Goal: Transaction & Acquisition: Purchase product/service

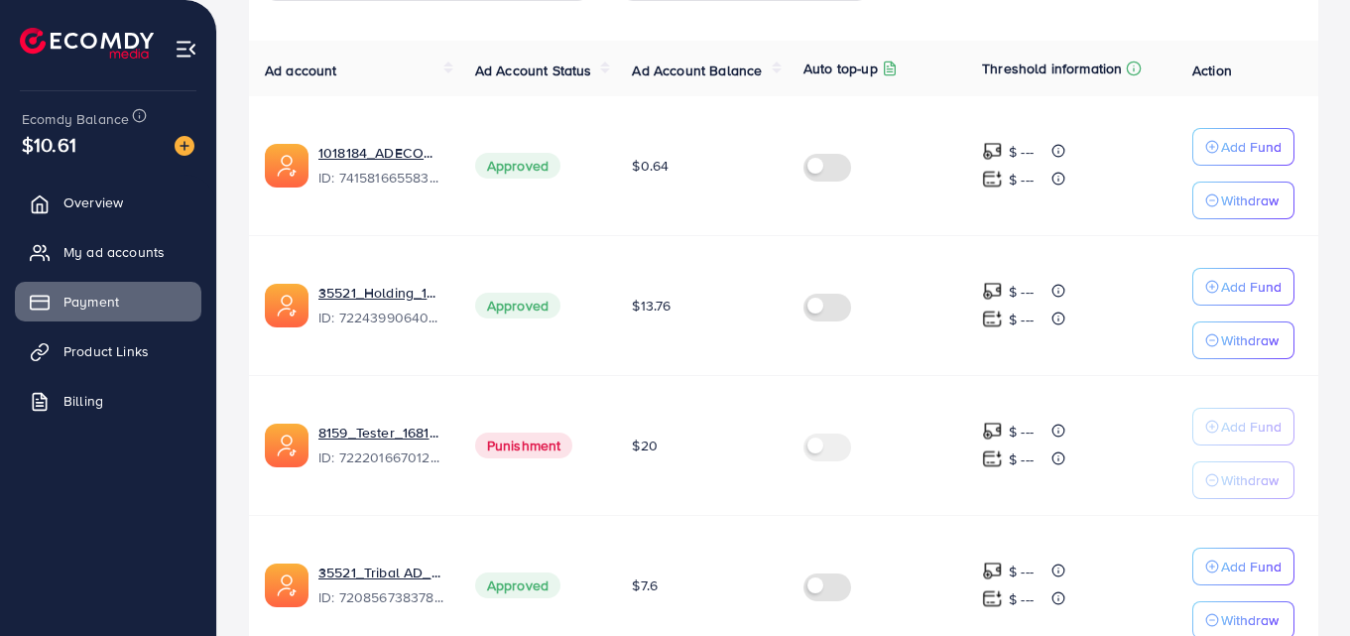
scroll to position [164, 0]
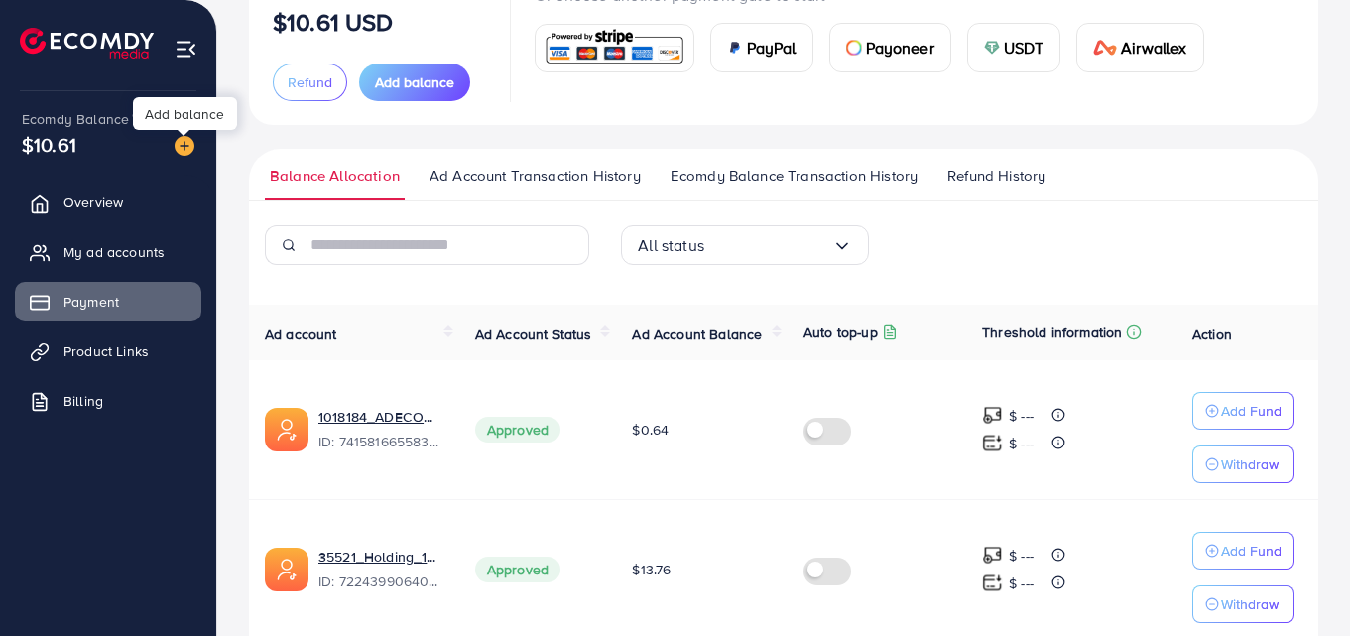
click at [178, 138] on img at bounding box center [185, 146] width 20 height 20
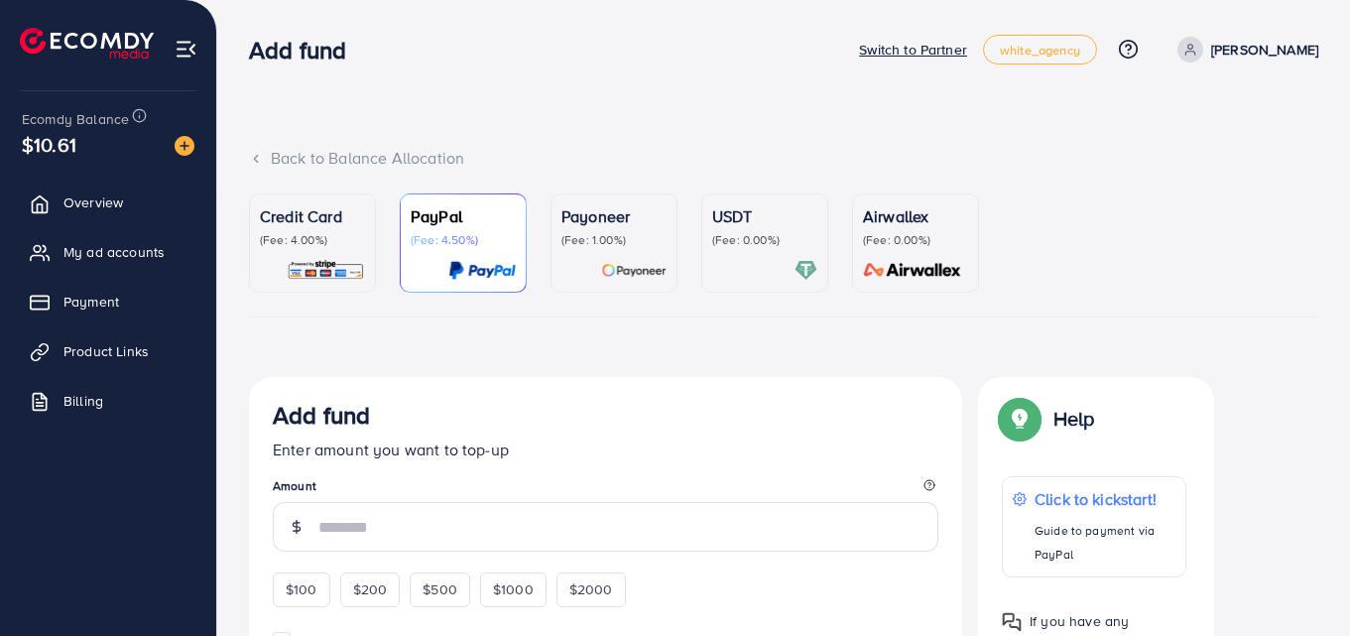
click at [316, 239] on p "(Fee: 4.00%)" at bounding box center [312, 240] width 105 height 16
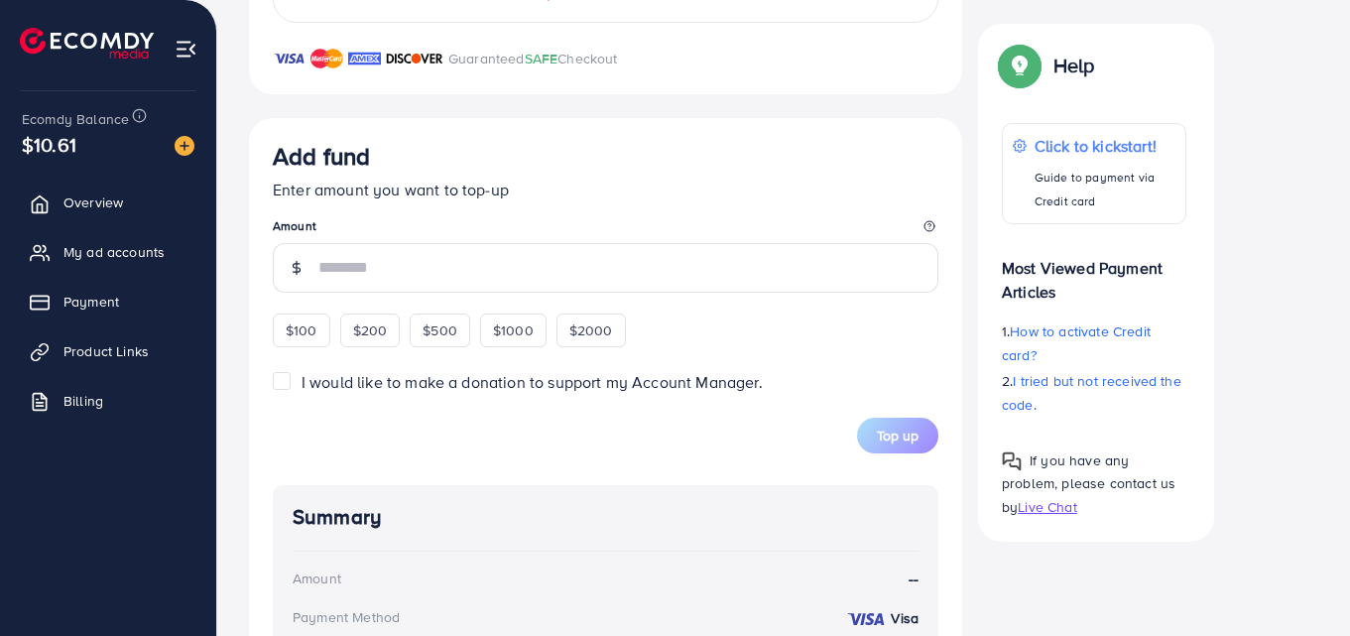
scroll to position [992, 0]
click at [368, 309] on div "$100 $200 $500 $1000 $2000" at bounding box center [476, 327] width 407 height 39
click at [368, 318] on div "$200" at bounding box center [370, 330] width 61 height 34
type input "***"
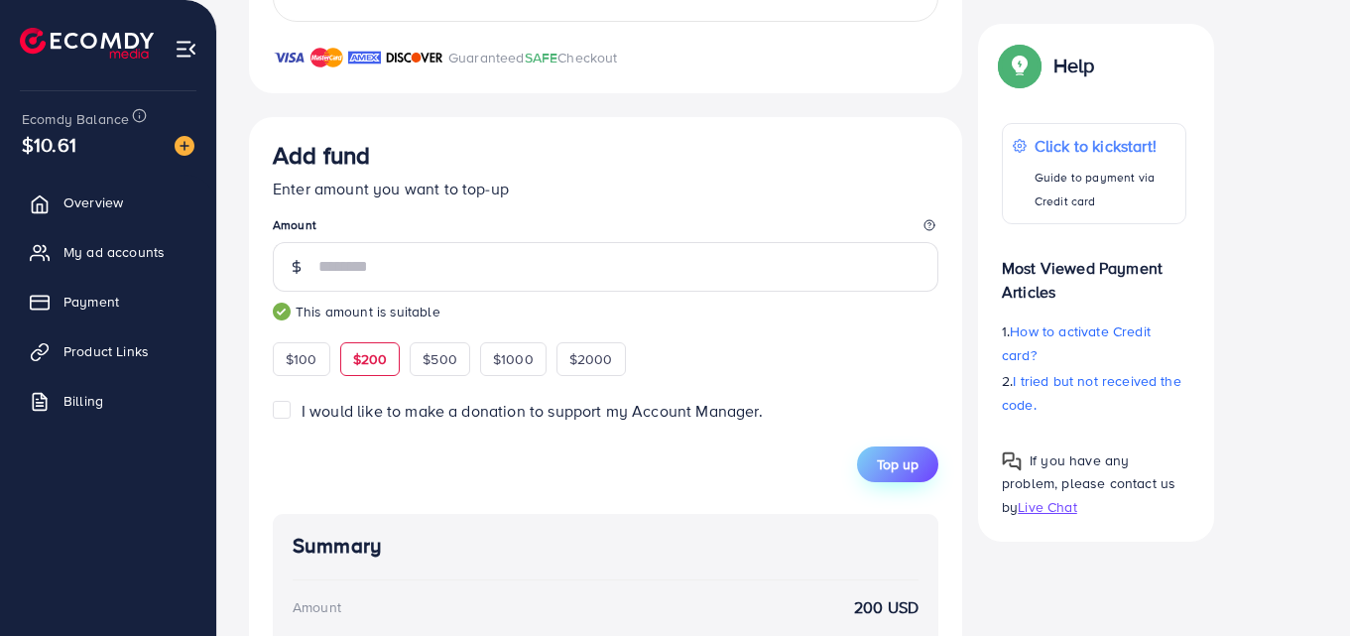
click at [868, 456] on button "Top up" at bounding box center [897, 465] width 81 height 36
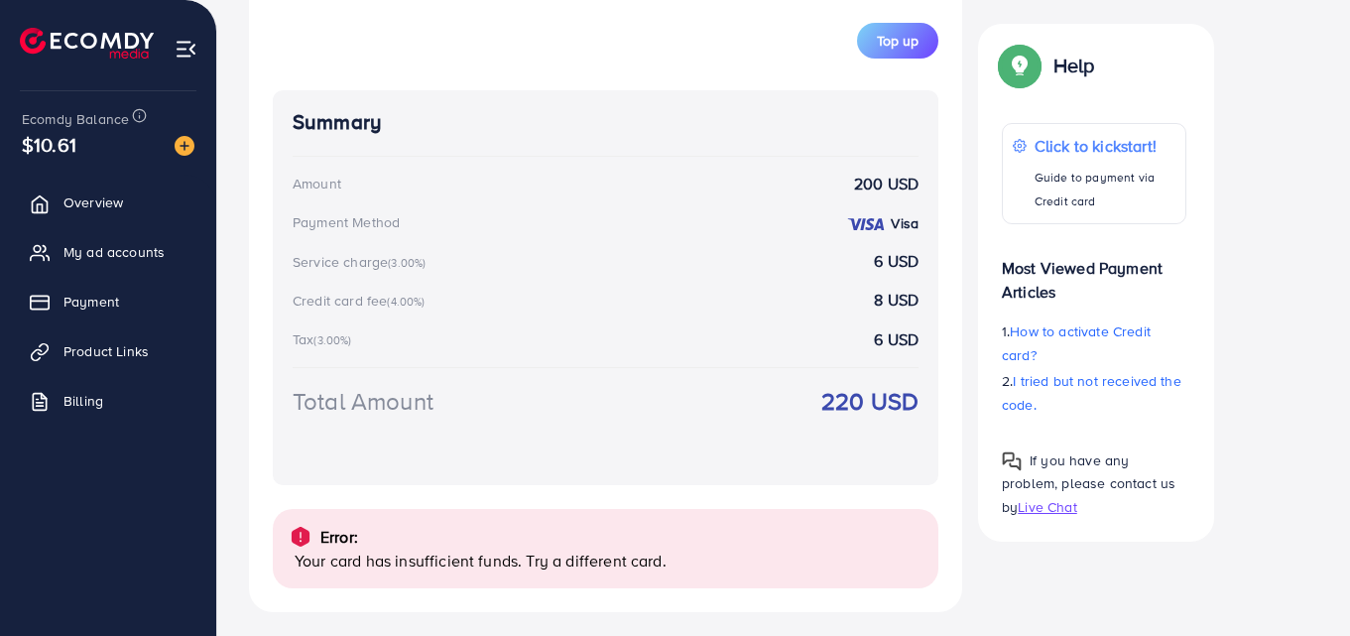
scroll to position [1424, 0]
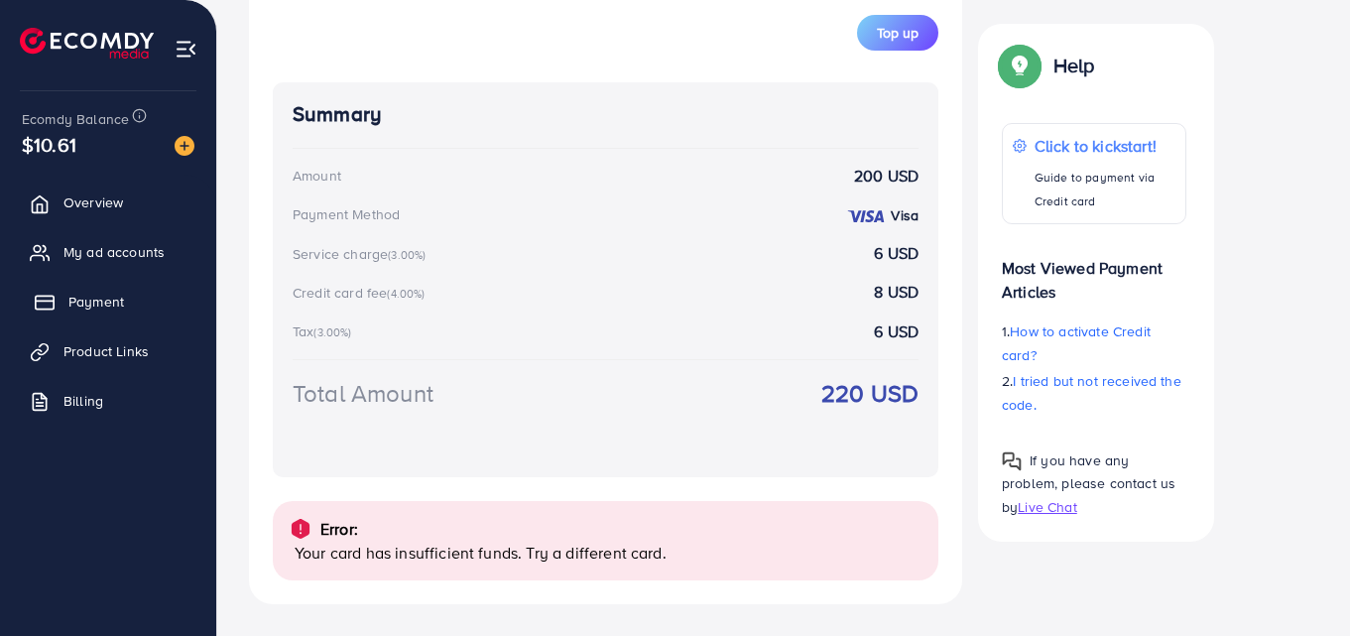
click at [26, 292] on link "Payment" at bounding box center [108, 302] width 187 height 40
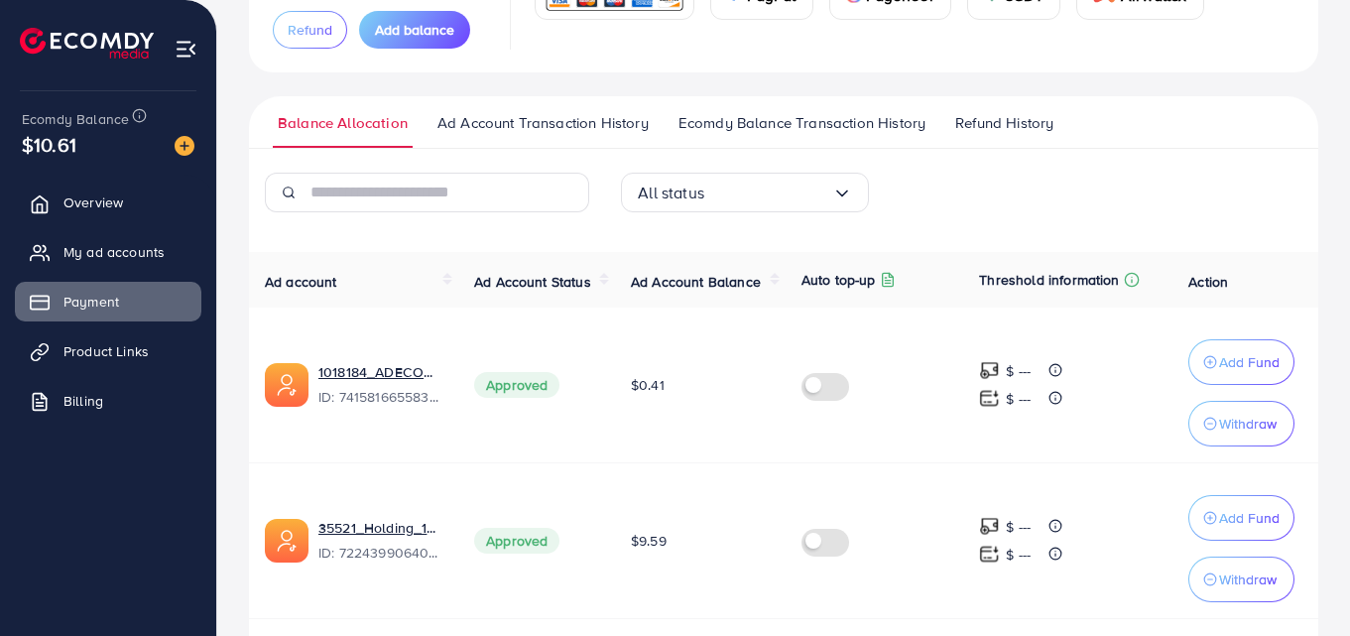
scroll to position [179, 0]
